Goal: Task Accomplishment & Management: Use online tool/utility

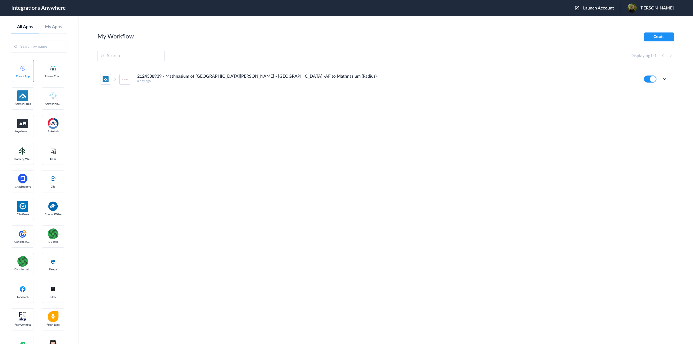
click at [604, 6] on span "Launch Account" at bounding box center [598, 8] width 31 height 4
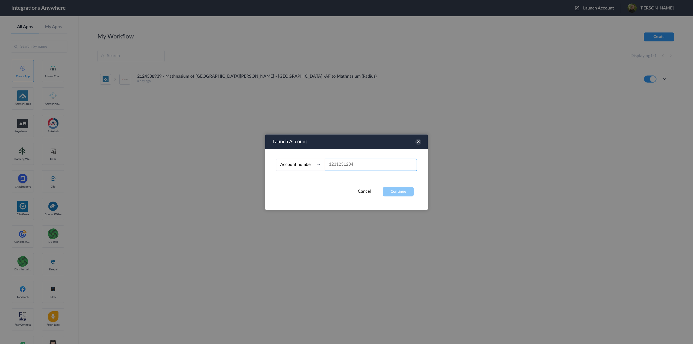
paste input "3363479409"
type input "3363479409"
click at [402, 191] on button "Continue" at bounding box center [398, 191] width 31 height 9
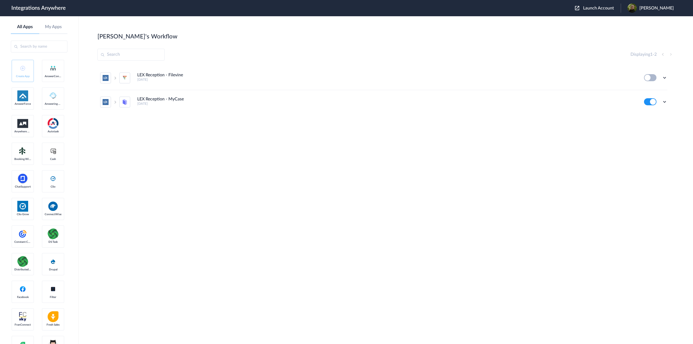
click at [165, 99] on h4 "LEX Reception - MyCase" at bounding box center [160, 99] width 47 height 5
click at [664, 103] on icon at bounding box center [664, 101] width 5 height 5
click at [654, 114] on li "Edit" at bounding box center [649, 114] width 35 height 10
click at [666, 101] on icon at bounding box center [664, 101] width 5 height 5
click at [655, 125] on link "Task history" at bounding box center [649, 124] width 26 height 4
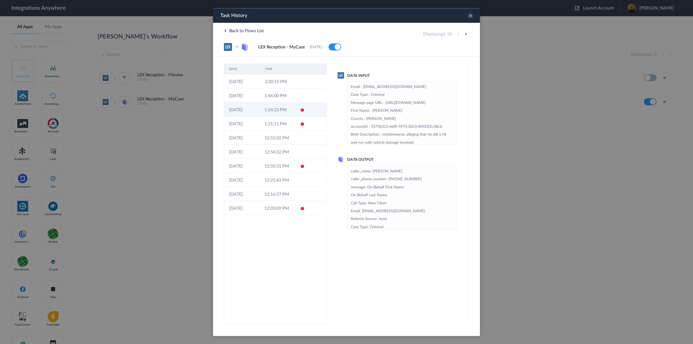
click at [271, 107] on td "1:24:23 PM" at bounding box center [277, 109] width 35 height 14
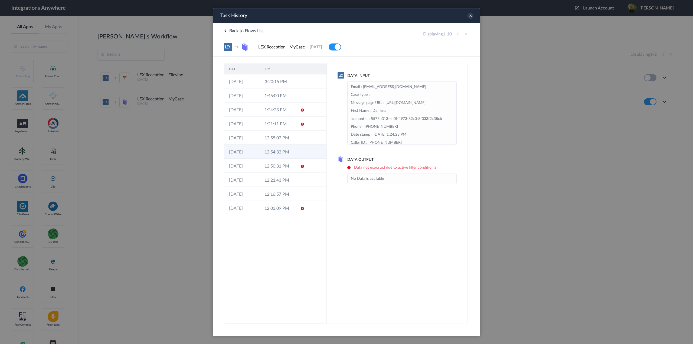
click at [282, 154] on td "12:54:32 PM" at bounding box center [277, 152] width 35 height 14
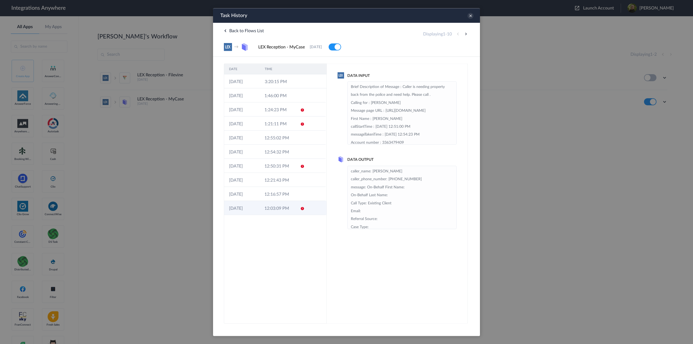
click at [284, 206] on td "12:03:09 PM" at bounding box center [277, 208] width 35 height 14
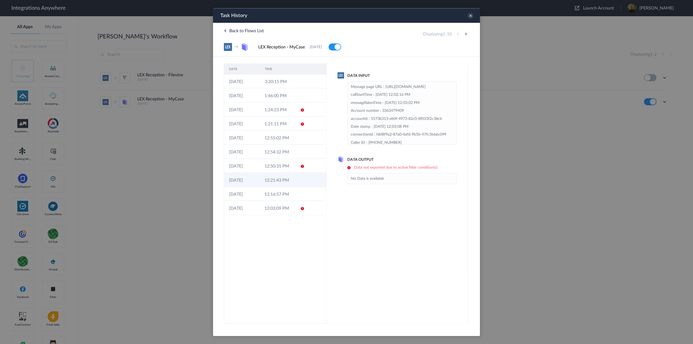
click at [282, 186] on td "12:21:43 PM" at bounding box center [277, 180] width 35 height 14
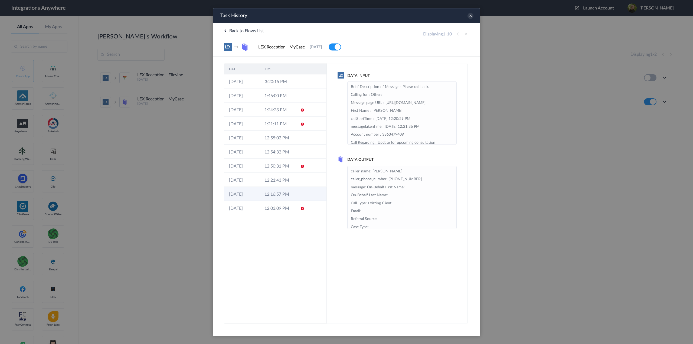
click at [281, 196] on td "12:16:57 PM" at bounding box center [277, 194] width 35 height 14
drag, startPoint x: 281, startPoint y: 196, endPoint x: 284, endPoint y: 157, distance: 39.4
click at [284, 157] on td "12:54:32 PM" at bounding box center [277, 152] width 35 height 14
click at [283, 139] on td "12:55:02 PM" at bounding box center [277, 137] width 35 height 14
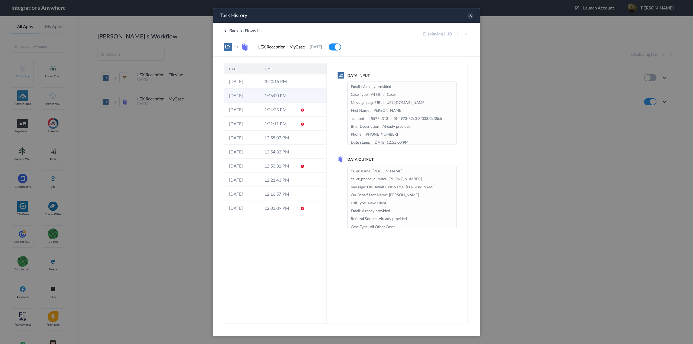
click at [281, 98] on td "1:46:00 PM" at bounding box center [277, 95] width 35 height 14
click at [283, 83] on td "3:20:15 PM" at bounding box center [278, 81] width 36 height 14
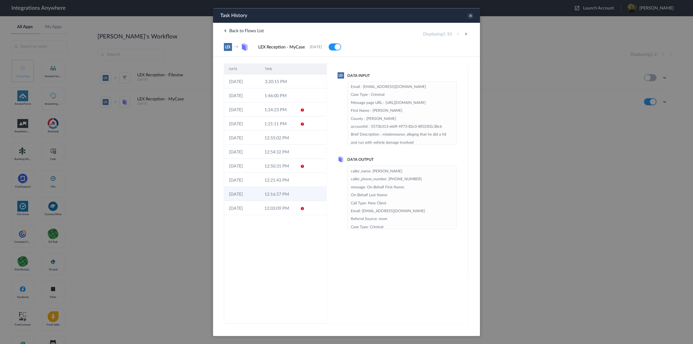
click at [280, 193] on td "12:16:57 PM" at bounding box center [277, 194] width 35 height 14
click at [465, 35] on button at bounding box center [466, 34] width 6 height 6
click at [466, 33] on button at bounding box center [466, 34] width 6 height 6
click at [472, 17] on icon at bounding box center [470, 16] width 6 height 6
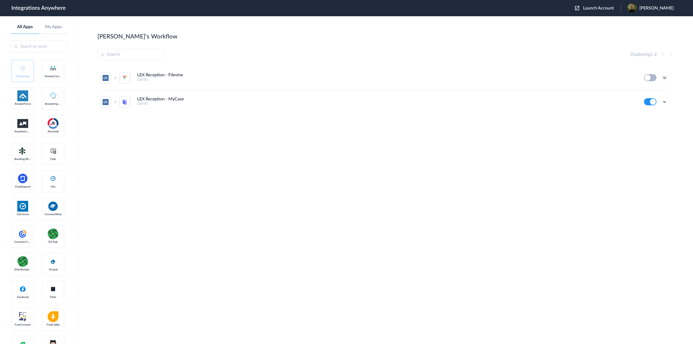
click at [665, 76] on icon at bounding box center [664, 77] width 5 height 5
click at [656, 99] on link "Task history" at bounding box center [649, 100] width 26 height 4
click at [665, 79] on icon at bounding box center [664, 77] width 5 height 5
click at [522, 123] on div "LEX Reception - Filevine [DATE] Edit Task history Delete LEX Reception - MyCase…" at bounding box center [385, 106] width 576 height 81
click at [666, 100] on icon at bounding box center [664, 101] width 5 height 5
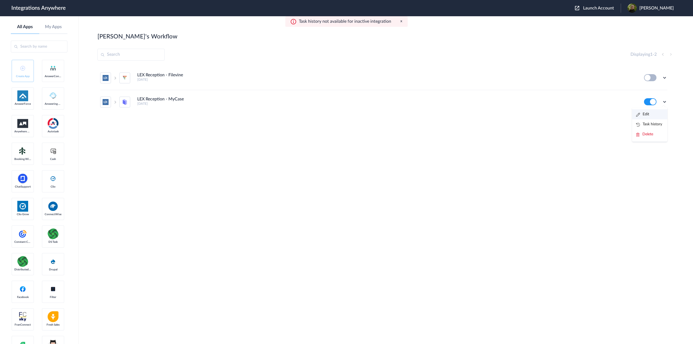
drag, startPoint x: 654, startPoint y: 122, endPoint x: 651, endPoint y: 114, distance: 8.2
click at [651, 114] on ul "Edit Task history Delete" at bounding box center [649, 124] width 35 height 34
click at [665, 100] on icon at bounding box center [664, 101] width 5 height 5
click at [647, 114] on link "Edit" at bounding box center [642, 114] width 13 height 4
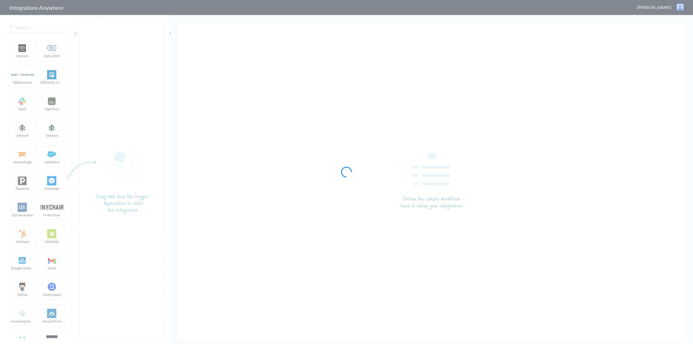
type input "LEX Reception - MyCase"
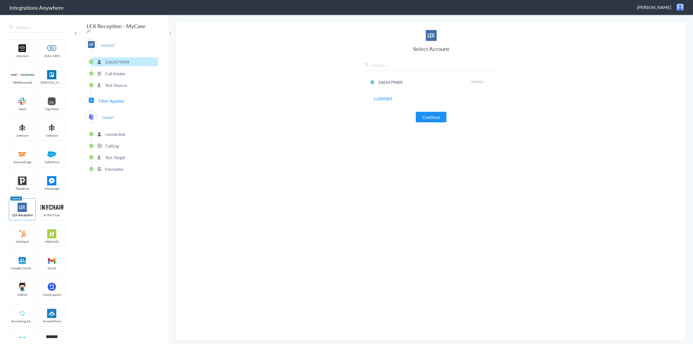
click at [116, 154] on p "Test Target" at bounding box center [115, 157] width 20 height 6
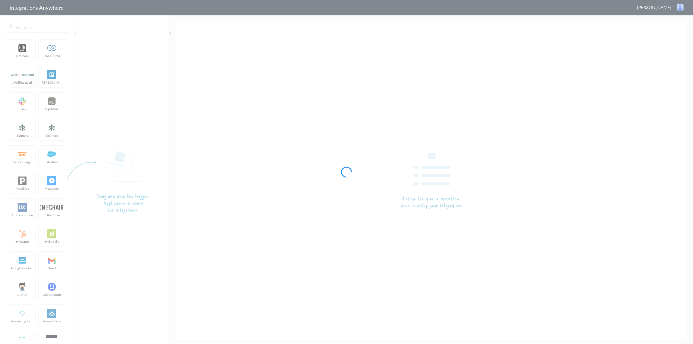
type input "LEX Reception - MyCase"
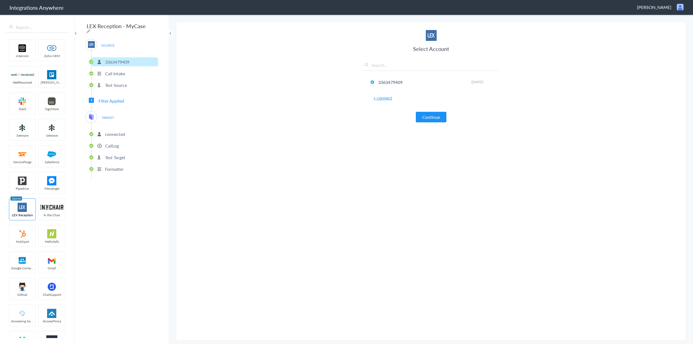
click at [117, 155] on p "Test Target" at bounding box center [115, 157] width 20 height 6
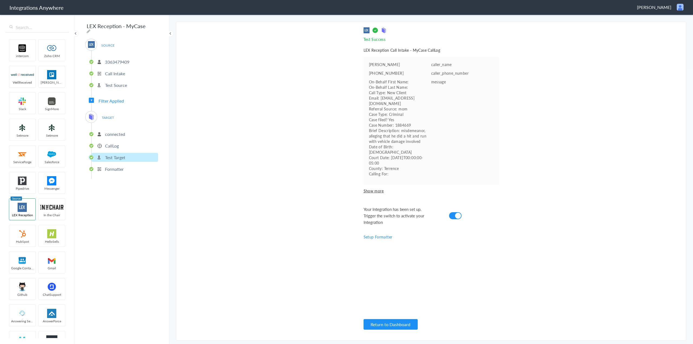
click at [116, 144] on p "CallLog" at bounding box center [112, 146] width 14 height 6
